Goal: Information Seeking & Learning: Learn about a topic

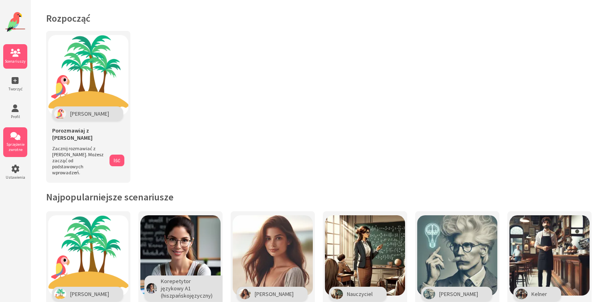
click at [16, 140] on li "Sprzężenie zwrotne" at bounding box center [15, 142] width 24 height 30
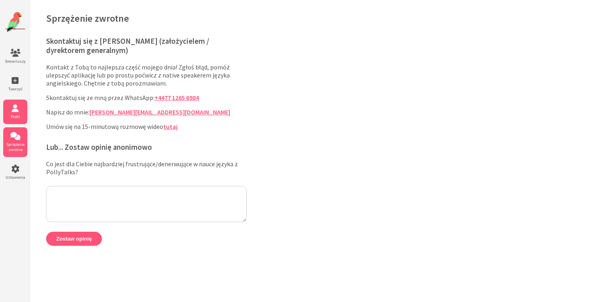
click at [12, 109] on icon at bounding box center [15, 108] width 24 height 8
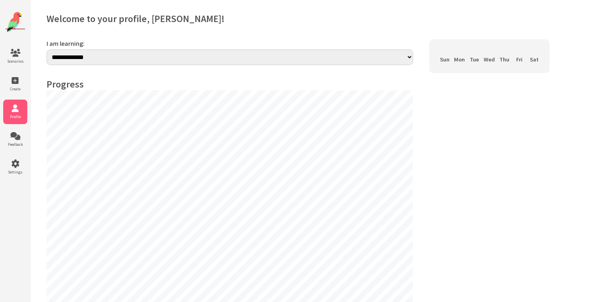
select select "**"
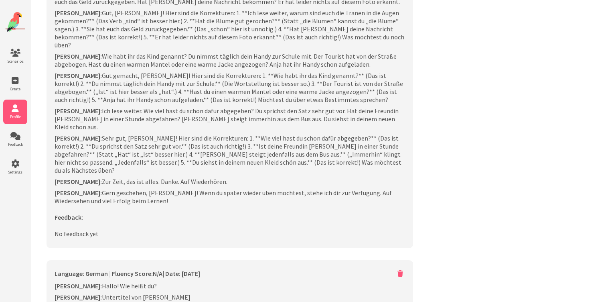
scroll to position [2568, 0]
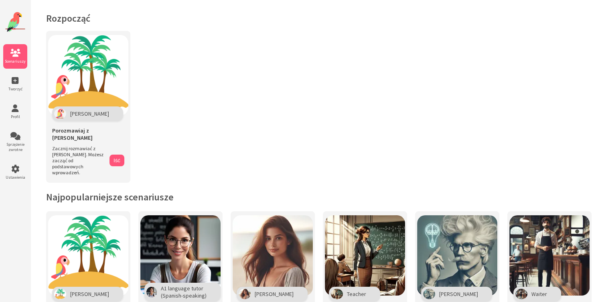
click at [16, 56] on icon at bounding box center [15, 53] width 24 height 8
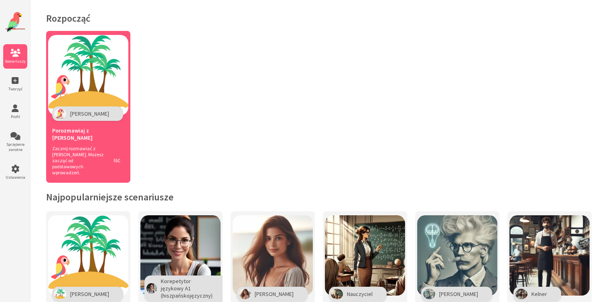
click at [79, 113] on span "[PERSON_NAME]" at bounding box center [89, 113] width 39 height 7
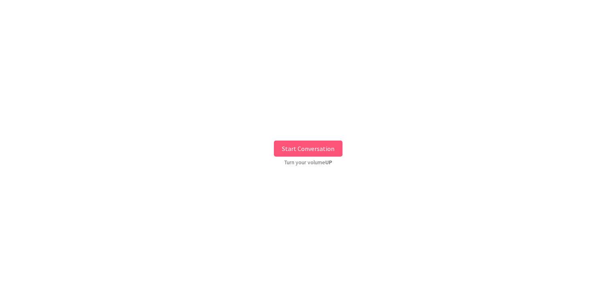
click at [312, 149] on button "Start Conversation" at bounding box center [308, 148] width 69 height 16
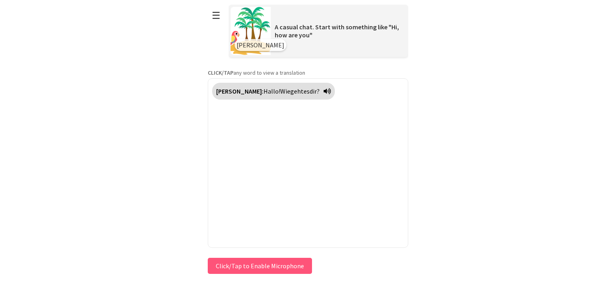
click at [281, 91] on span "Wie" at bounding box center [286, 91] width 10 height 8
click at [254, 266] on button "Click/Tap to Enable Microphone" at bounding box center [260, 266] width 104 height 16
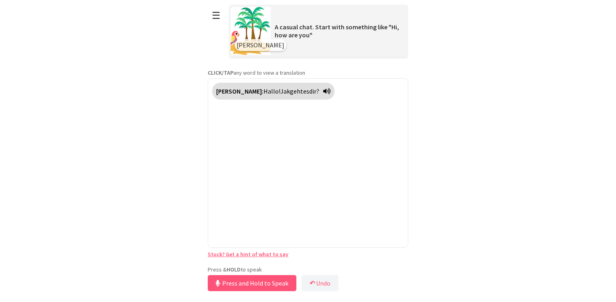
click at [250, 283] on button "Press and Hold to Speak" at bounding box center [252, 283] width 89 height 16
click at [245, 283] on button "Press and Hold to Speak" at bounding box center [252, 283] width 89 height 16
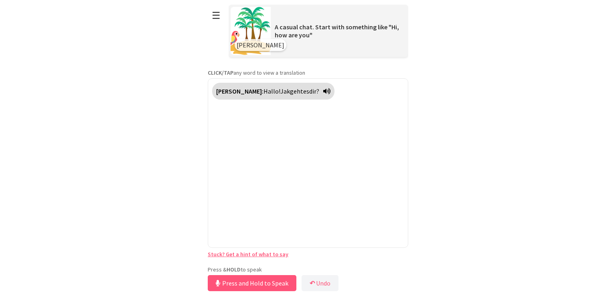
click at [291, 95] on div "Polly: Hallo! Jak geht es dir?" at bounding box center [273, 91] width 122 height 17
click at [268, 283] on button "Press and Hold to Speak" at bounding box center [252, 283] width 89 height 16
click at [324, 283] on button "↶ Undo" at bounding box center [320, 283] width 37 height 16
click at [249, 284] on button "Press and Hold to Speak" at bounding box center [252, 283] width 89 height 16
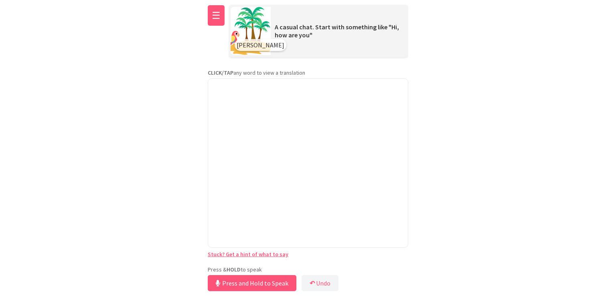
click at [215, 13] on button "☰" at bounding box center [216, 15] width 17 height 20
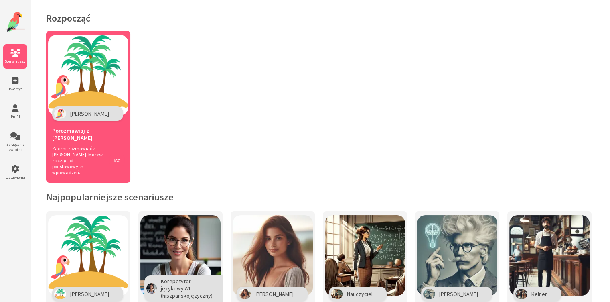
click at [72, 114] on span "[PERSON_NAME]" at bounding box center [89, 113] width 39 height 7
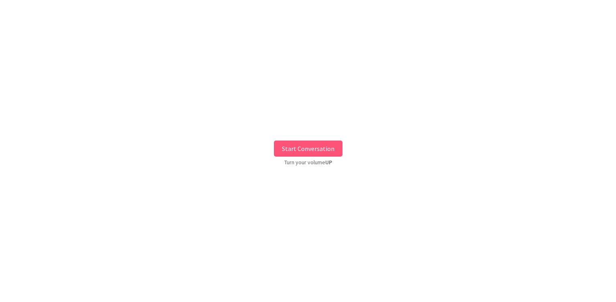
click at [308, 148] on button "Start Conversation" at bounding box center [308, 148] width 69 height 16
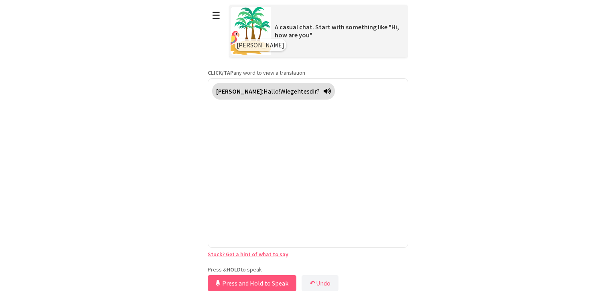
drag, startPoint x: 268, startPoint y: 265, endPoint x: 268, endPoint y: 279, distance: 14.1
click at [268, 279] on button "Press and Hold to Speak" at bounding box center [252, 283] width 89 height 16
click at [252, 281] on button "Release to Stop Speaking" at bounding box center [251, 283] width 86 height 16
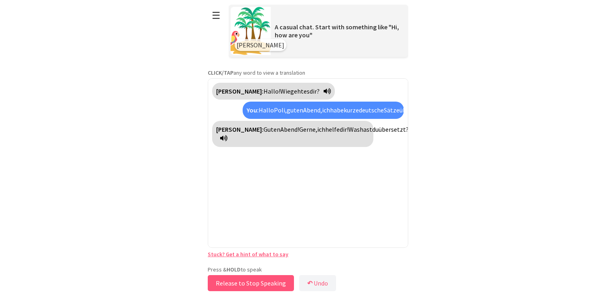
click at [270, 281] on button "Release to Stop Speaking" at bounding box center [251, 283] width 86 height 16
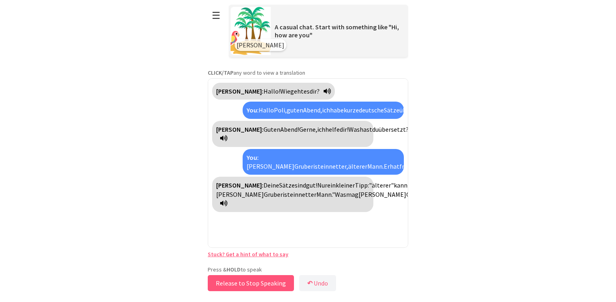
click at [254, 284] on button "Release to Stop Speaking" at bounding box center [251, 283] width 86 height 16
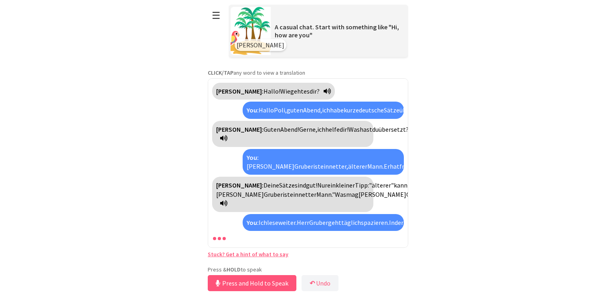
scroll to position [76, 0]
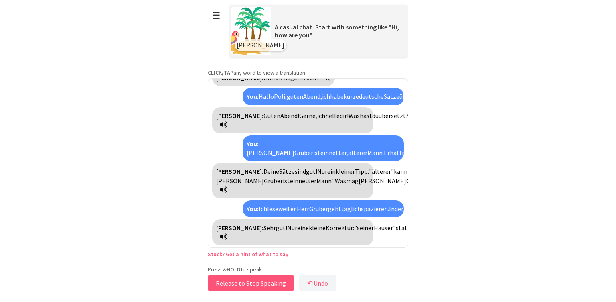
click at [238, 283] on button "Release to Stop Speaking" at bounding box center [251, 283] width 86 height 16
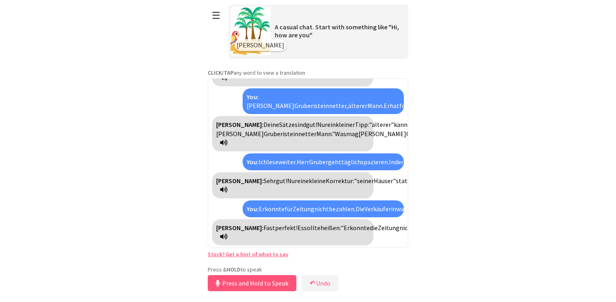
scroll to position [159, 0]
click at [253, 282] on button "Release to Stop Speaking" at bounding box center [251, 283] width 86 height 16
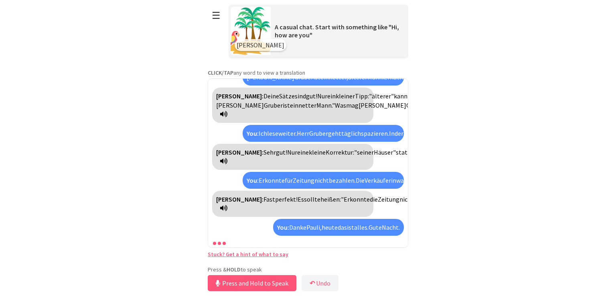
scroll to position [197, 0]
